Goal: Book appointment/travel/reservation

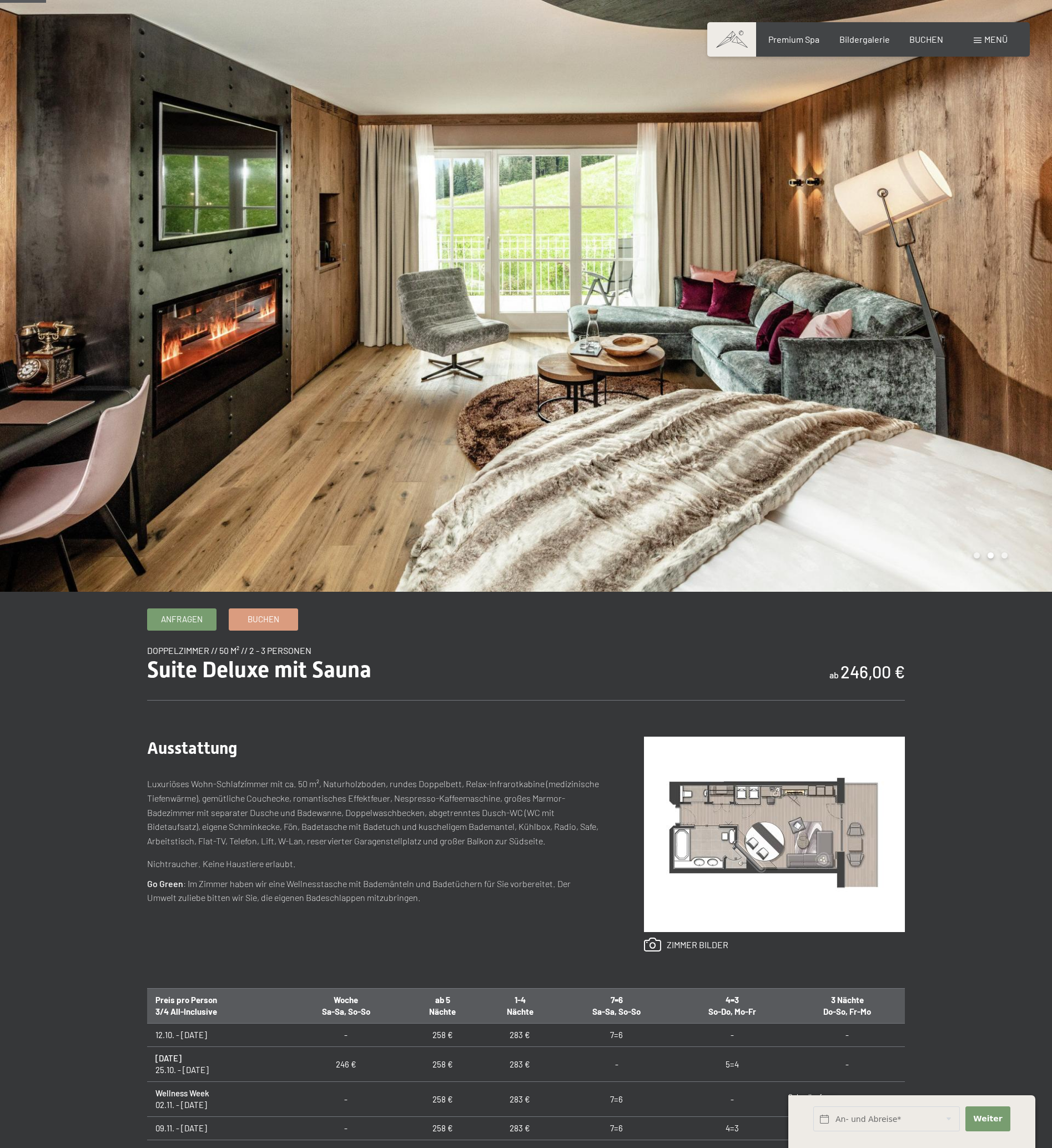
scroll to position [45, 0]
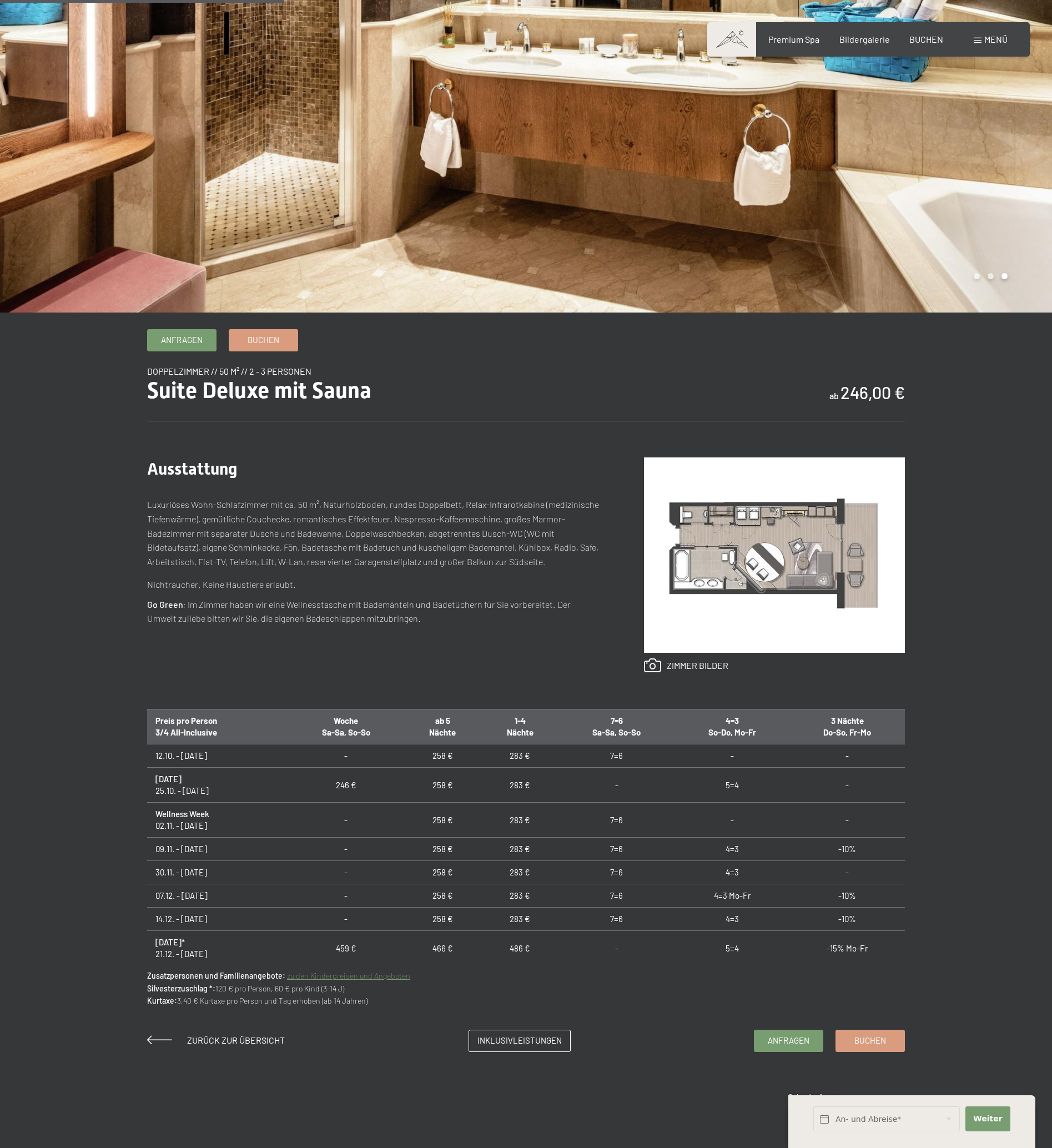
scroll to position [265, 0]
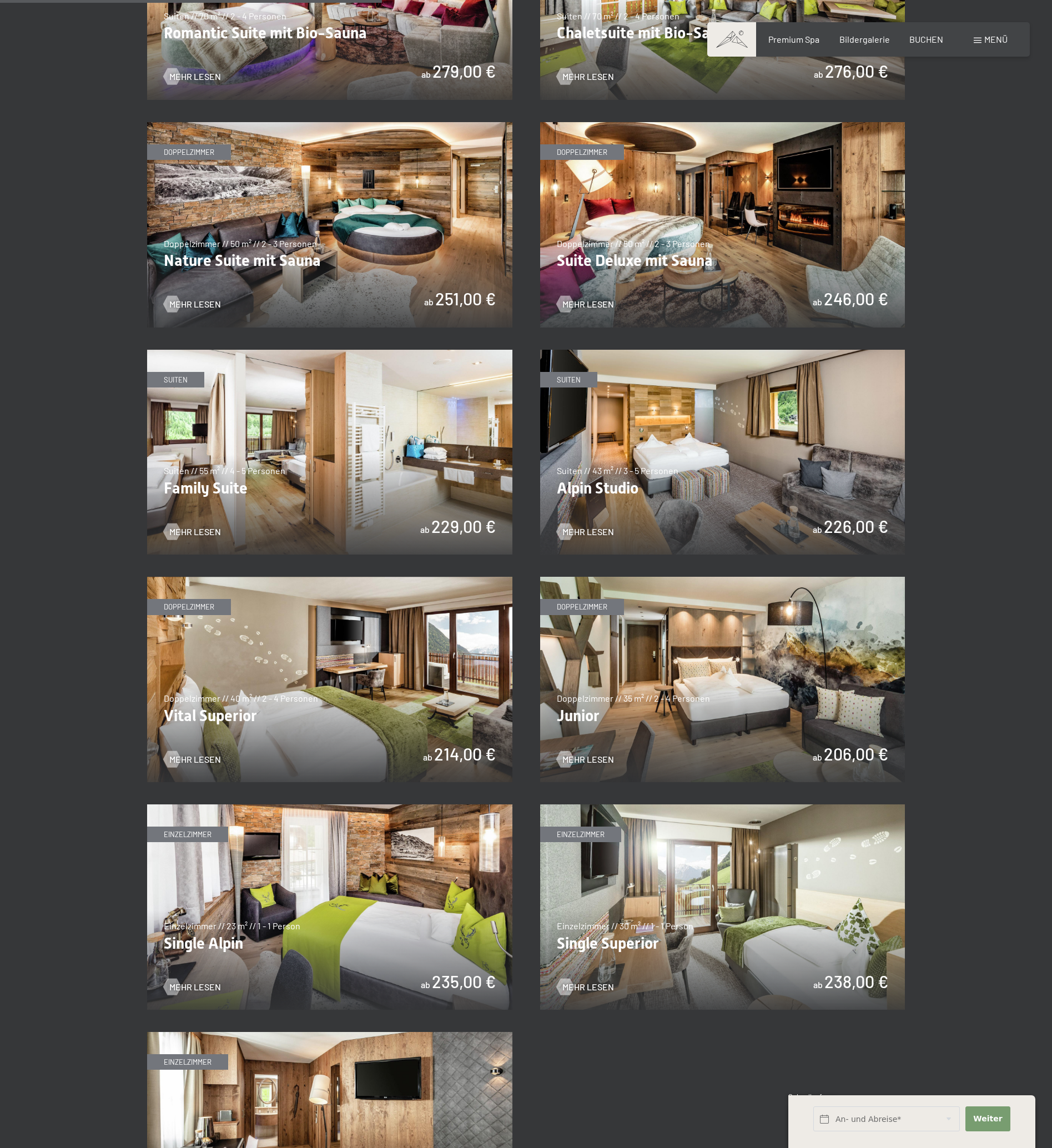
scroll to position [1148, 0]
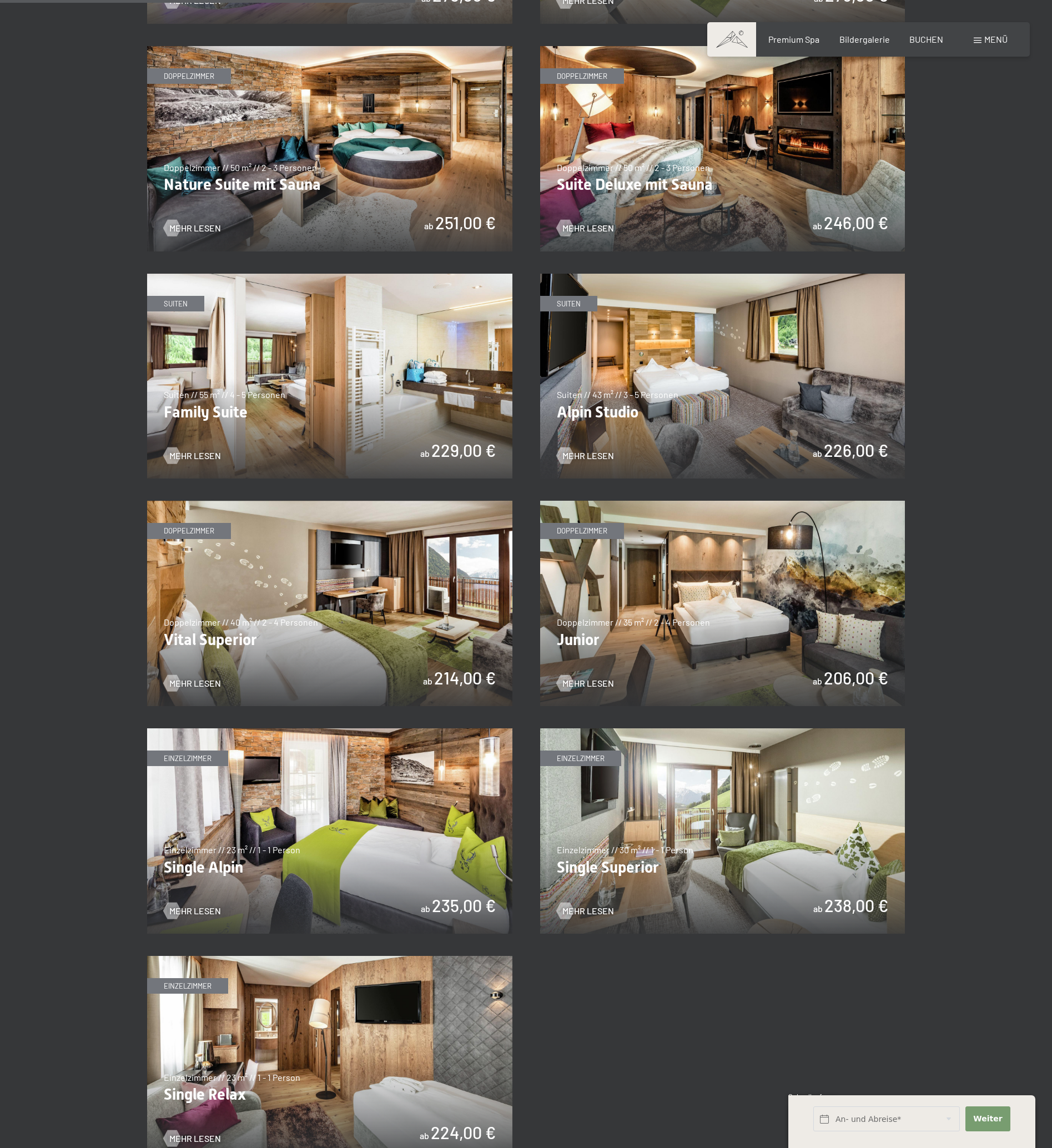
click at [688, 572] on img at bounding box center [723, 604] width 365 height 206
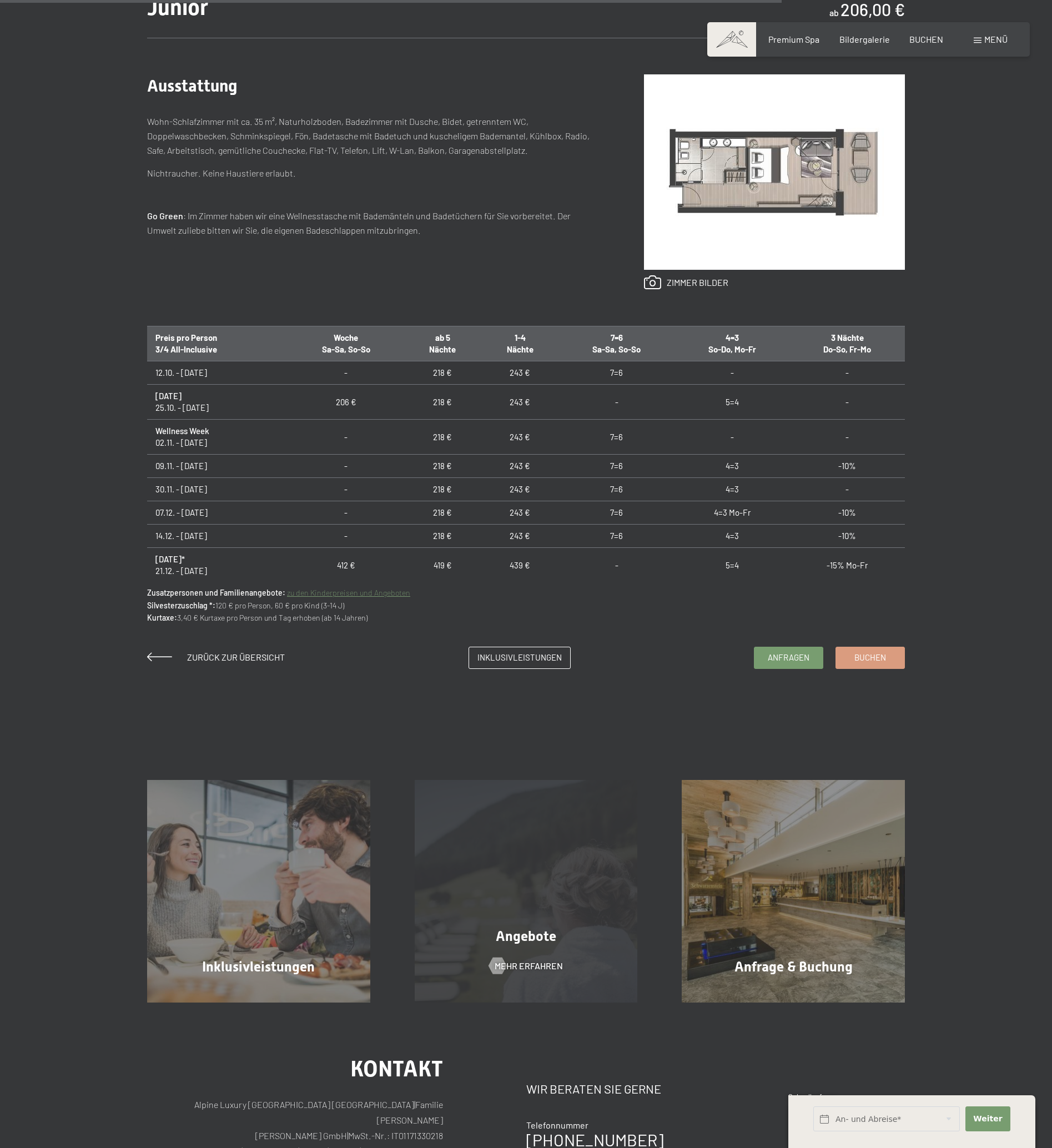
scroll to position [765, 0]
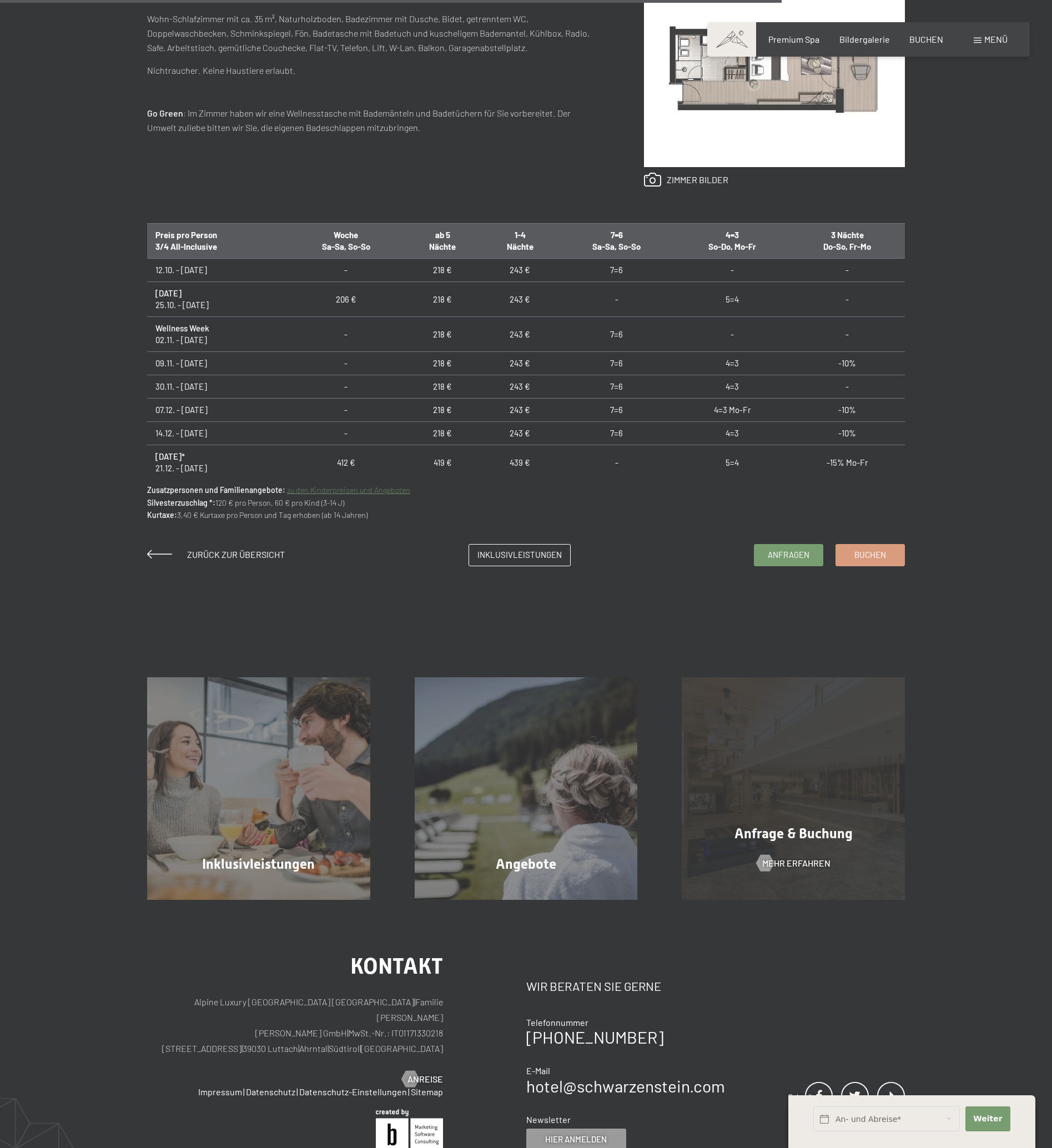
click at [809, 747] on div "Anfrage & Buchung Mehr erfahren" at bounding box center [793, 789] width 268 height 224
